Goal: Browse casually

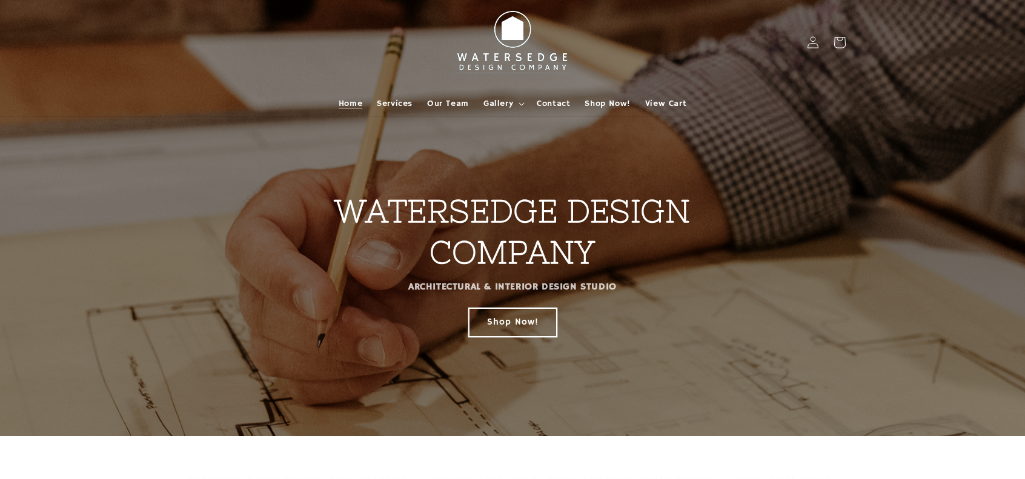
click at [509, 323] on link "Shop Now!" at bounding box center [513, 322] width 88 height 28
